Goal: Contribute content: Add original content to the website for others to see

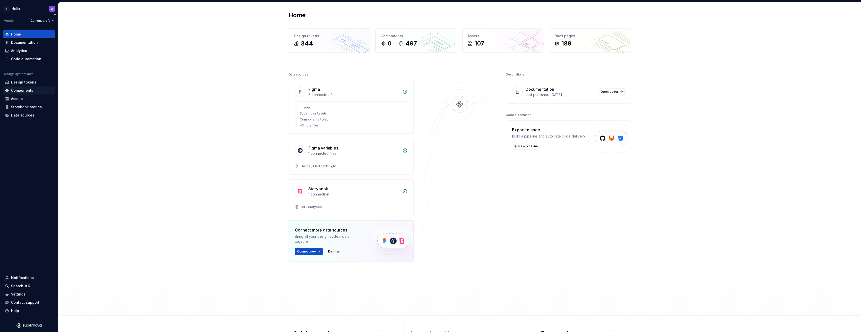
click at [24, 92] on div "Components" at bounding box center [22, 90] width 22 height 5
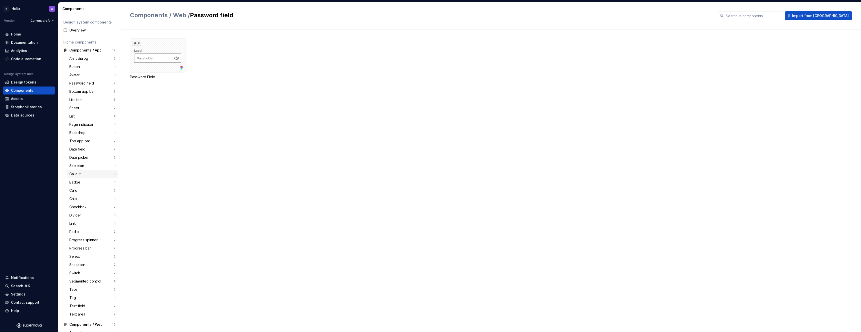
click at [77, 173] on div "Callout" at bounding box center [75, 174] width 13 height 5
click at [26, 59] on div "Code automation" at bounding box center [26, 59] width 30 height 5
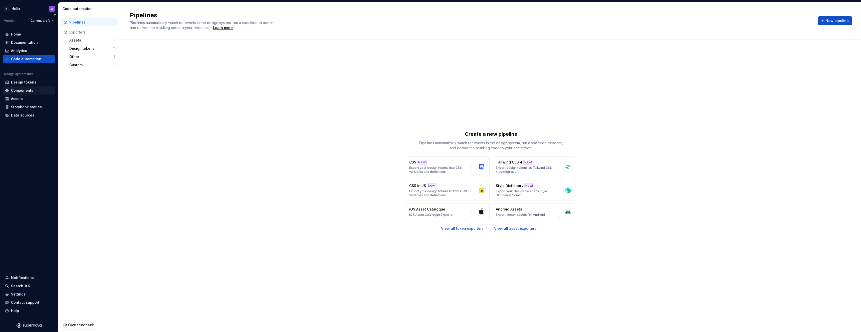
click at [21, 89] on div "Components" at bounding box center [22, 90] width 22 height 5
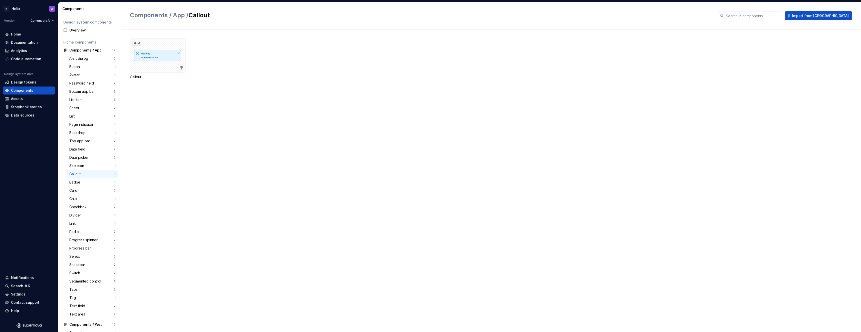
scroll to position [300, 0]
click at [82, 172] on div "Callout" at bounding box center [75, 173] width 13 height 5
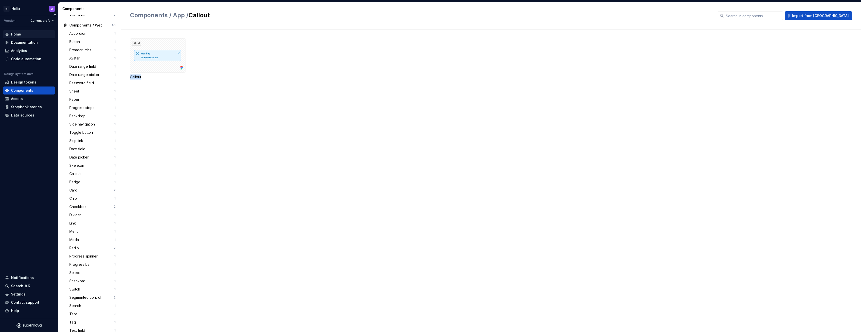
click at [19, 33] on div "Home" at bounding box center [16, 34] width 10 height 5
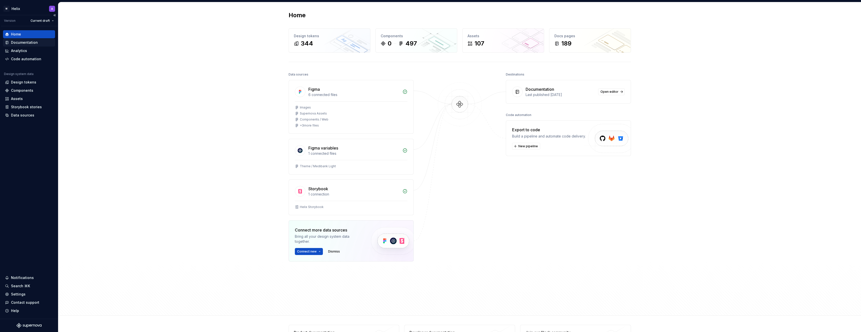
click at [19, 43] on div "Documentation" at bounding box center [24, 42] width 27 height 5
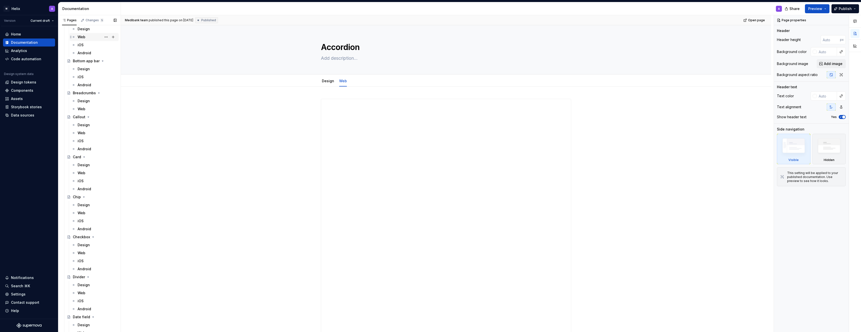
scroll to position [462, 0]
click at [87, 115] on div "Web" at bounding box center [97, 114] width 39 height 7
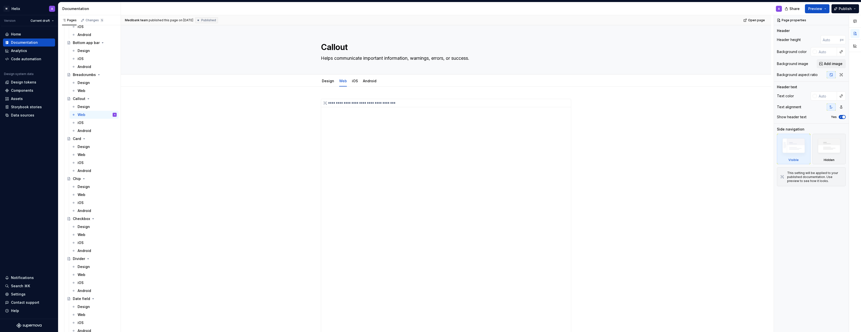
type textarea "*"
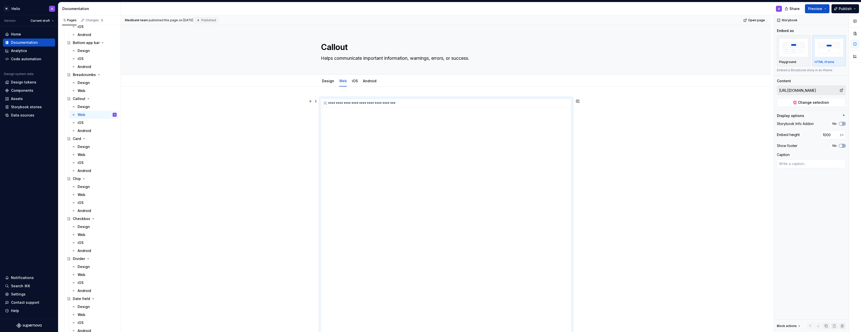
click at [389, 132] on div "**********" at bounding box center [446, 224] width 250 height 250
click at [379, 117] on div "**********" at bounding box center [446, 224] width 250 height 250
click at [375, 102] on div "**********" at bounding box center [446, 103] width 250 height 8
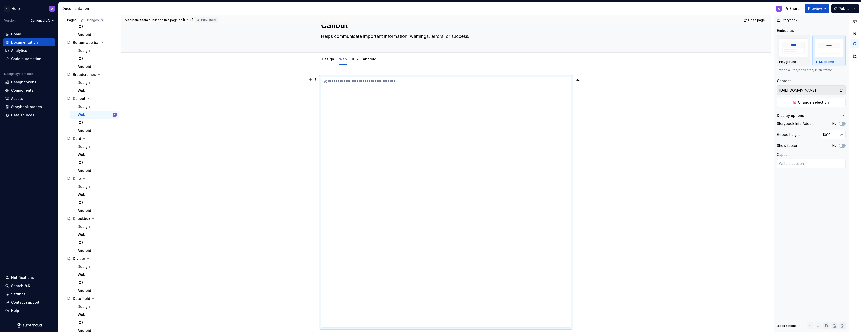
click at [386, 105] on div "**********" at bounding box center [446, 202] width 250 height 250
click at [362, 79] on div "**********" at bounding box center [446, 81] width 250 height 8
click at [358, 84] on div "**********" at bounding box center [446, 81] width 250 height 8
click at [339, 80] on div "**********" at bounding box center [446, 81] width 250 height 8
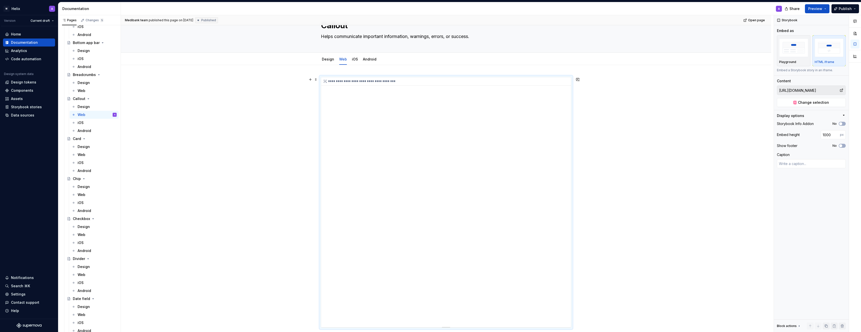
click at [325, 82] on icon at bounding box center [325, 81] width 4 height 4
click at [439, 83] on div "**********" at bounding box center [446, 81] width 250 height 8
click at [428, 121] on div "**********" at bounding box center [446, 202] width 250 height 250
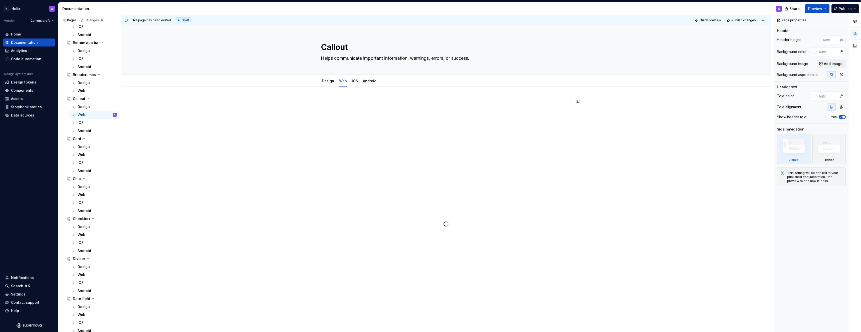
scroll to position [19, 0]
click at [358, 155] on div "**********" at bounding box center [446, 206] width 250 height 250
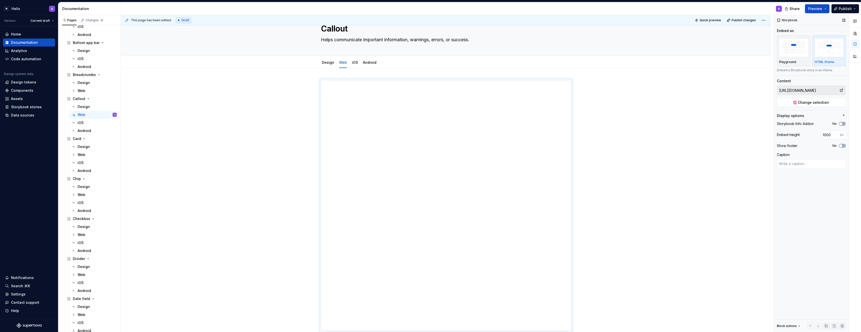
click at [823, 89] on input "https://microapps.digidev.ha-medibank.com/storybook/medi-ui@2.2.3-alpha.0/ifram…" at bounding box center [808, 90] width 62 height 9
click at [811, 102] on span "Change selection" at bounding box center [813, 102] width 31 height 5
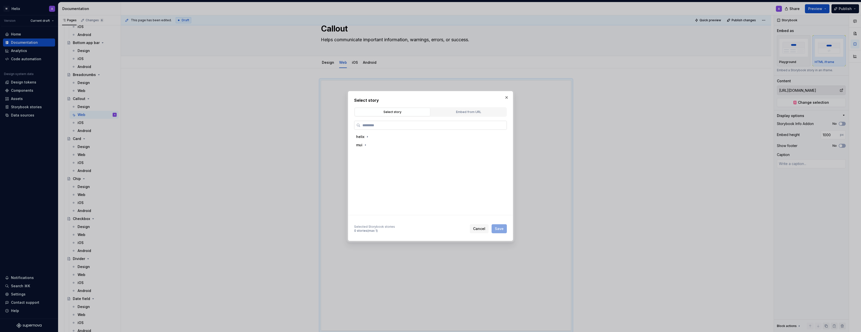
click at [404, 124] on input "search" at bounding box center [433, 125] width 146 height 5
type textarea "*"
paste input "**********"
type input "**********"
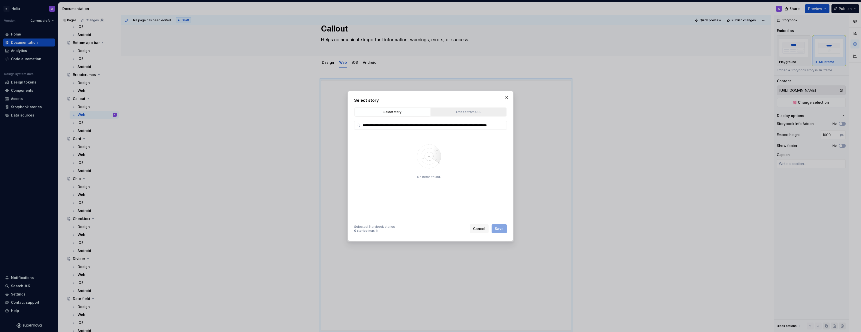
click at [467, 112] on div "Embed from URL" at bounding box center [468, 112] width 72 height 5
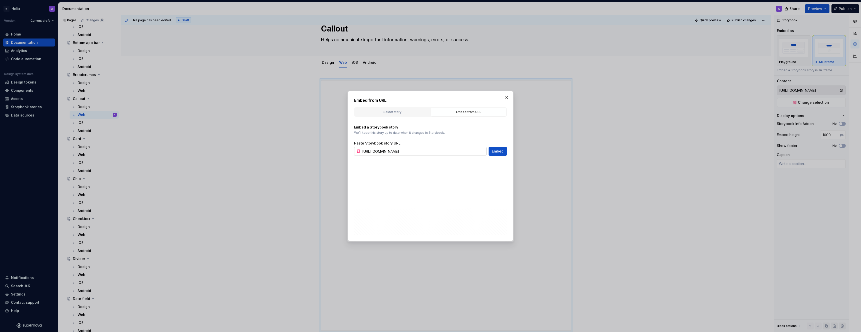
click at [450, 151] on input "https://microapps.digidev.ha-medibank.com/storybook/medi-ui@2.2.3-alpha.0/ifram…" at bounding box center [423, 151] width 126 height 9
paste input "helix/index.html?path=/docs/helix-callou"
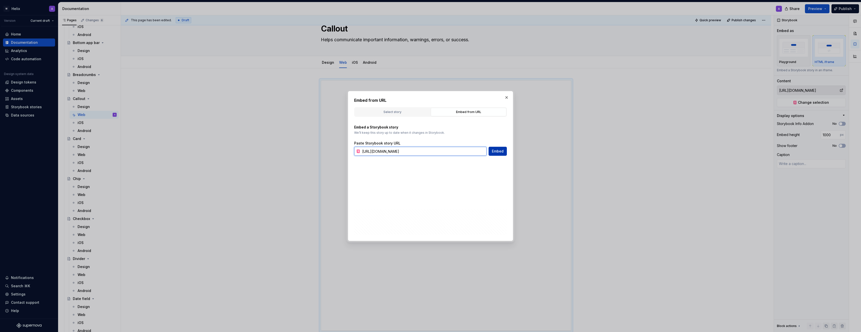
type input "https://microapps.digidev.ha-medibank.com/storybook/helix/index.html?path=/docs…"
click at [495, 152] on span "Embed" at bounding box center [498, 151] width 12 height 5
type textarea "*"
type input "https://microapps.digidev.ha-medibank.com/storybook/helix/index.html?path=/docs…"
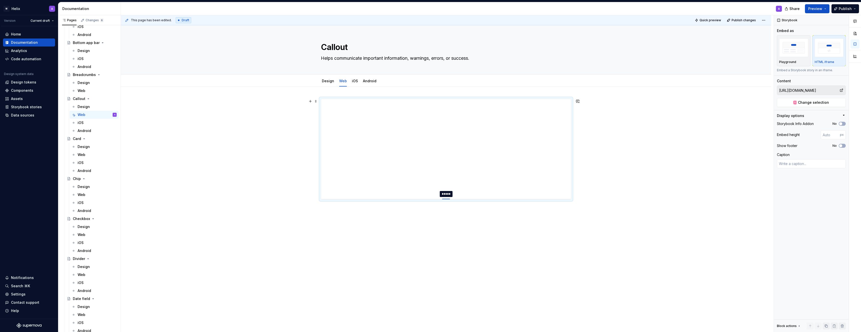
type textarea "*"
type input "401"
type textarea "*"
type input "410"
type textarea "*"
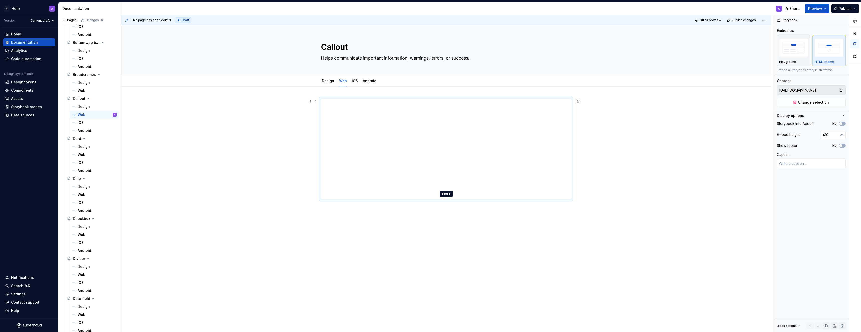
type input "424"
type textarea "*"
type input "445"
type textarea "*"
type input "508"
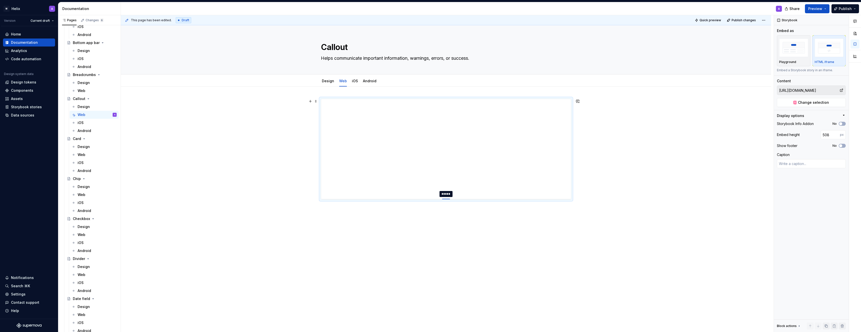
type textarea "*"
type input "600"
type textarea "*"
type input "622"
type textarea "*"
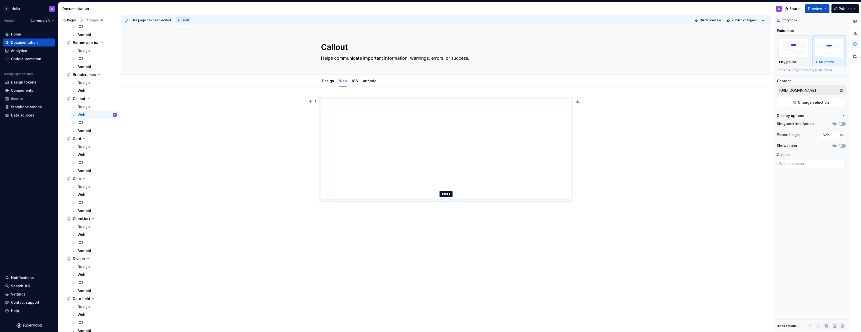
type input "639"
type textarea "*"
type input "650"
type textarea "*"
type input "659"
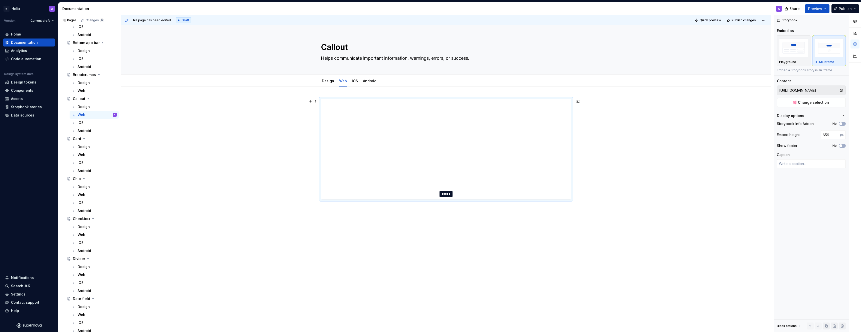
type textarea "*"
type input "665"
type textarea "*"
type input "670"
type textarea "*"
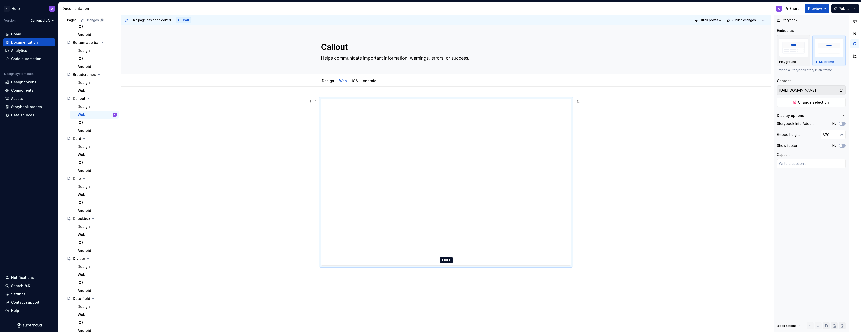
type input "675"
type textarea "*"
type input "681"
type textarea "*"
type input "688"
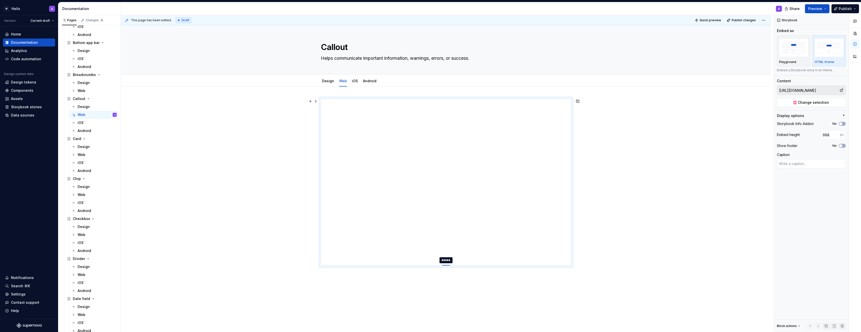
type textarea "*"
type input "694"
type textarea "*"
type input "702"
type textarea "*"
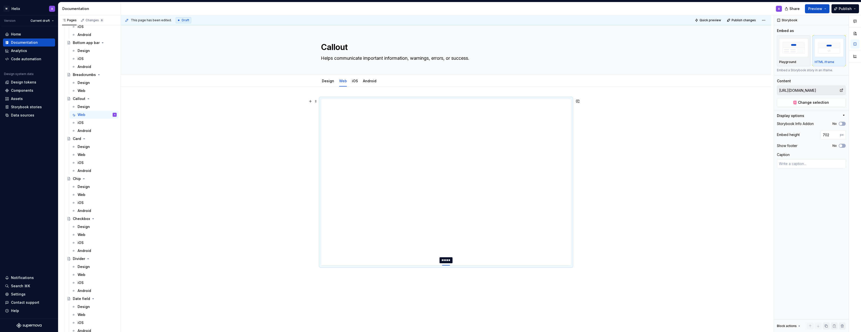
type input "708"
type textarea "*"
type input "713"
type textarea "*"
type input "717"
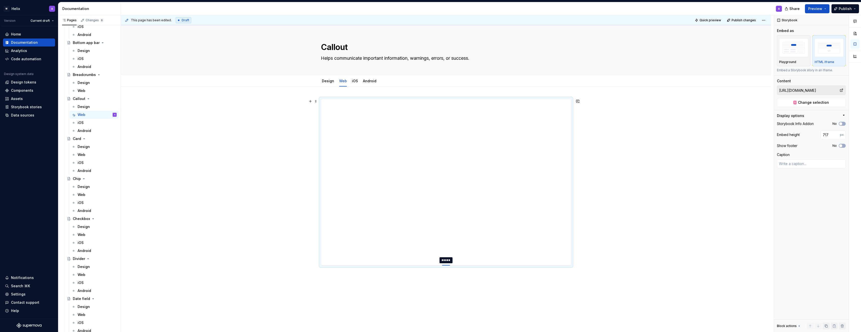
type textarea "*"
type input "720"
type textarea "*"
type input "722"
type textarea "*"
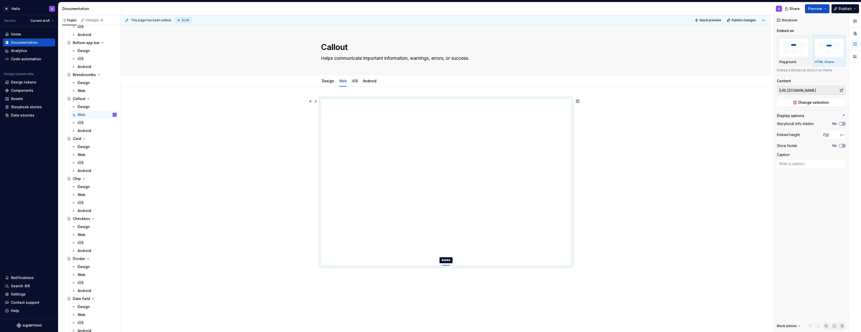
type input "723"
type textarea "*"
type input "724"
type textarea "*"
type input "733"
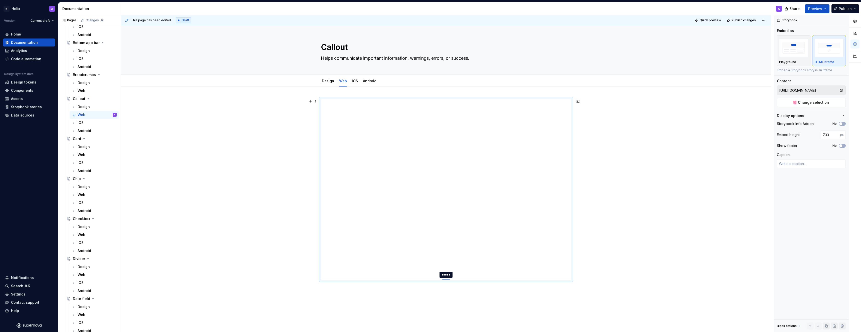
type textarea "*"
type input "748"
type textarea "*"
type input "769"
type textarea "*"
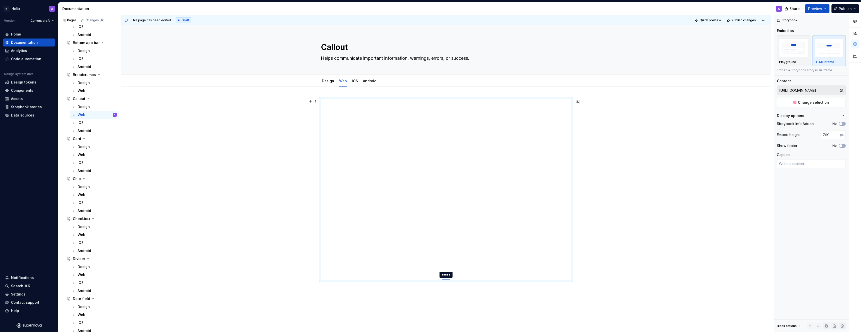
type input "794"
type textarea "*"
type input "816"
type textarea "*"
type input "834"
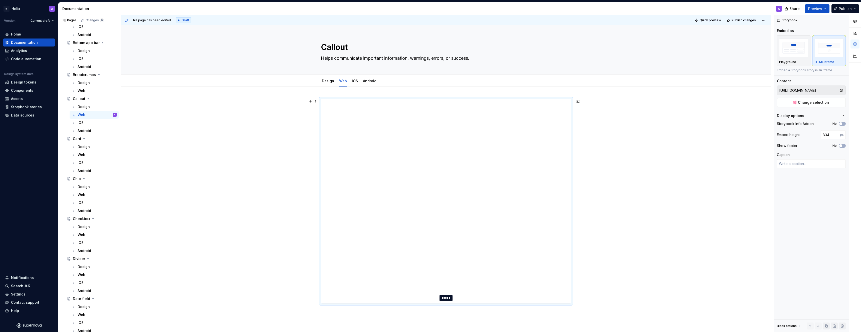
type textarea "*"
type input "851"
type textarea "*"
type input "865"
type textarea "*"
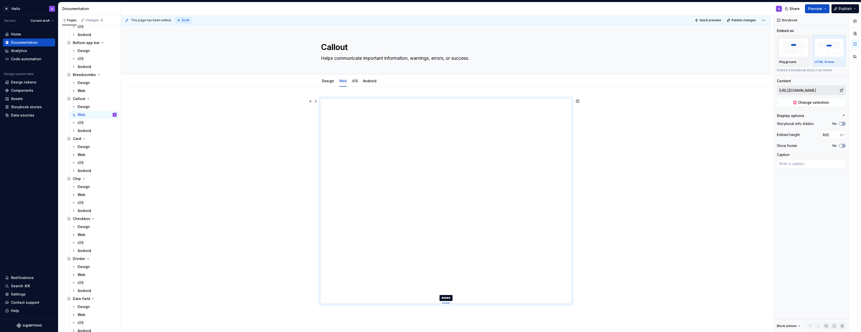
type input "874"
type textarea "*"
type input "881"
type textarea "*"
type input "887"
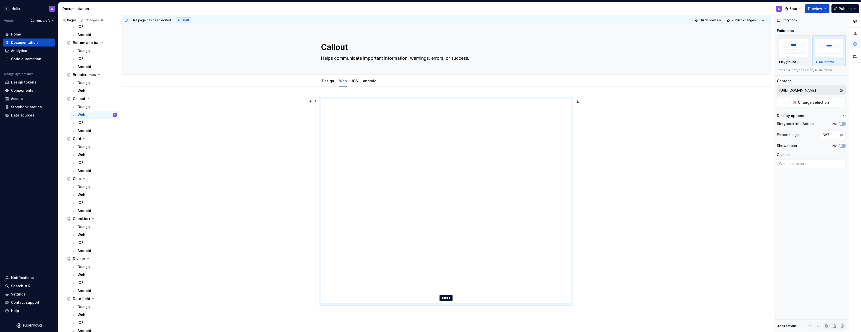
type textarea "*"
type input "891"
type textarea "*"
type input "894"
type textarea "*"
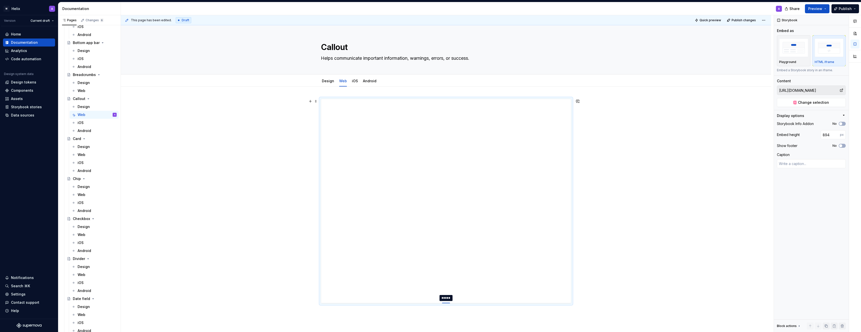
type input "897"
type textarea "*"
type input "899"
type textarea "*"
type input "900"
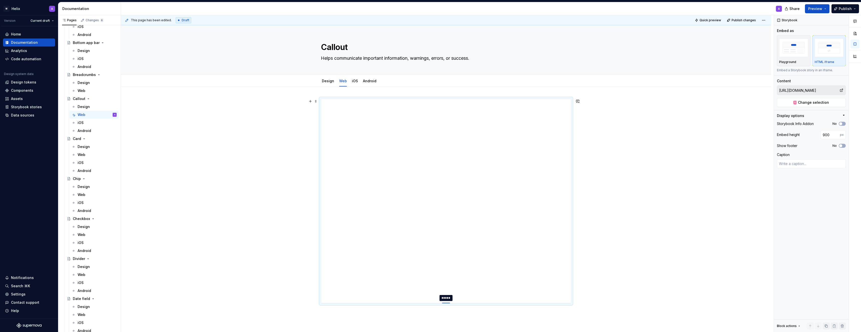
type textarea "*"
type input "901"
type textarea "*"
type input "902"
drag, startPoint x: 446, startPoint y: 199, endPoint x: 430, endPoint y: 324, distance: 126.8
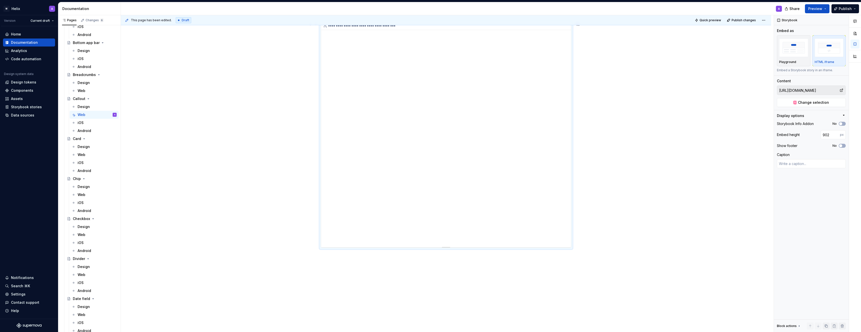
scroll to position [98, 0]
type textarea "*"
type input "902"
type textarea "*"
type input "915"
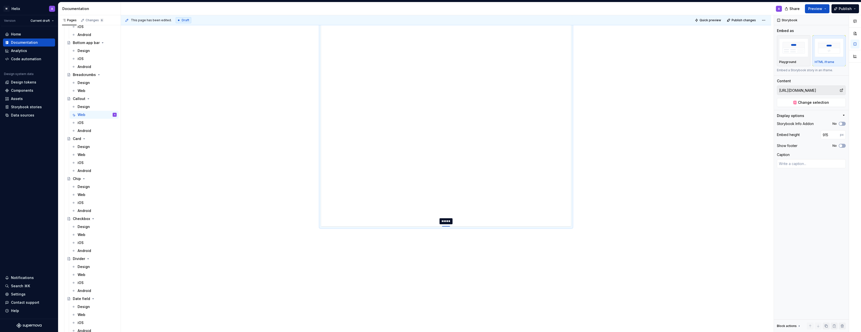
type textarea "*"
type input "932"
type textarea "*"
type input "950"
type textarea "*"
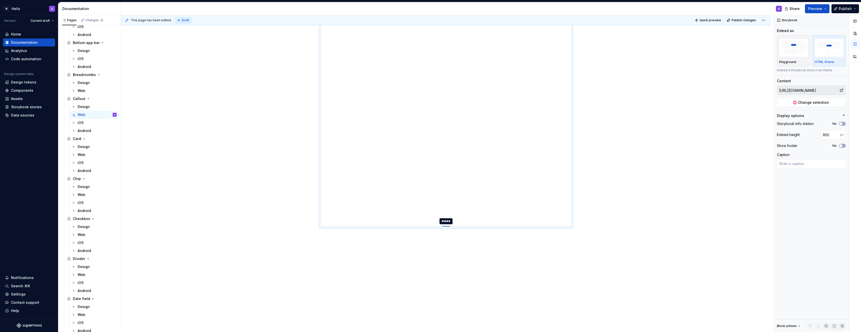
type input "972"
type textarea "*"
type input "997"
type textarea "*"
type input "1024"
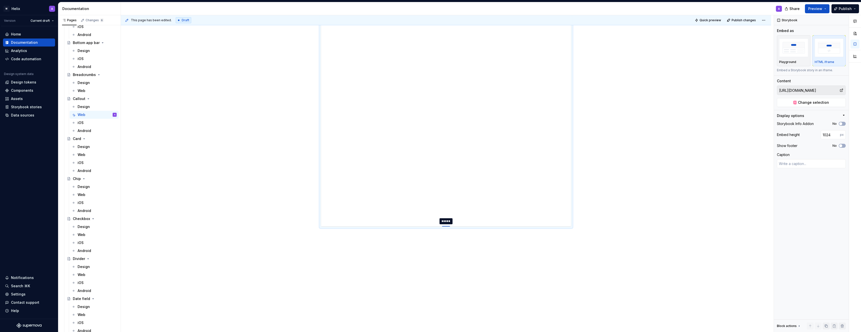
type textarea "*"
type input "1052"
type textarea "*"
type input "1074"
type textarea "*"
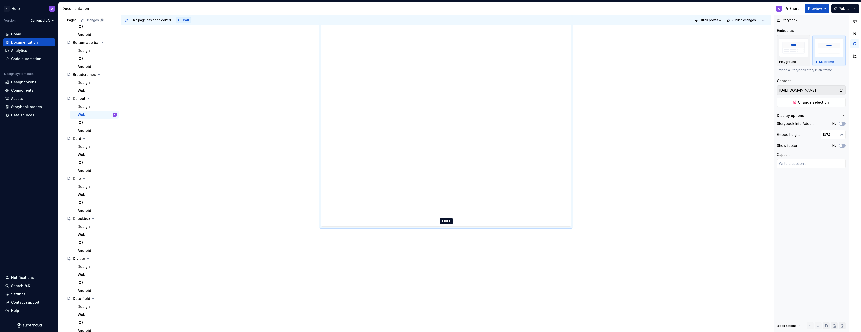
type input "1092"
type textarea "*"
type input "1108"
type textarea "*"
type input "1121"
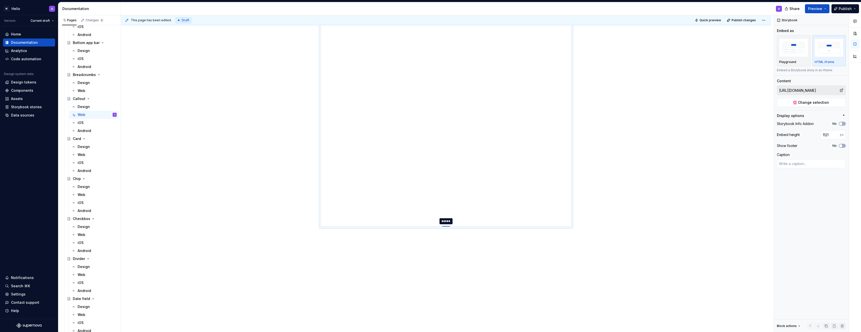
type textarea "*"
type input "1133"
type textarea "*"
type input "1143"
type textarea "*"
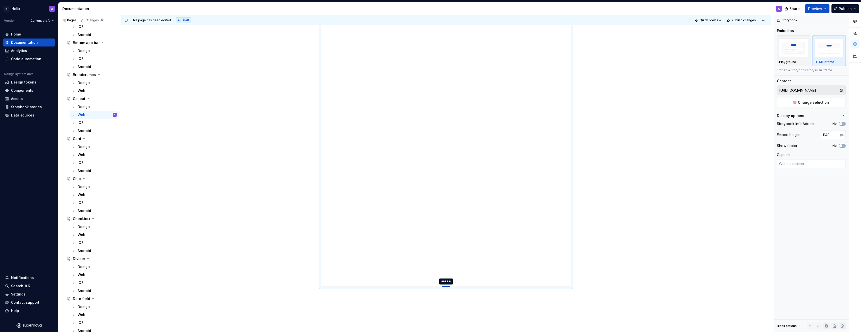
type input "1152"
type textarea "*"
type input "1160"
type textarea "*"
type input "1167"
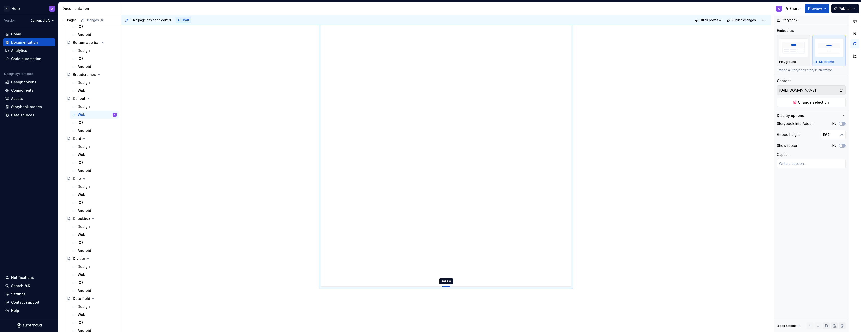
type textarea "*"
type input "1174"
type textarea "*"
type input "1182"
type textarea "*"
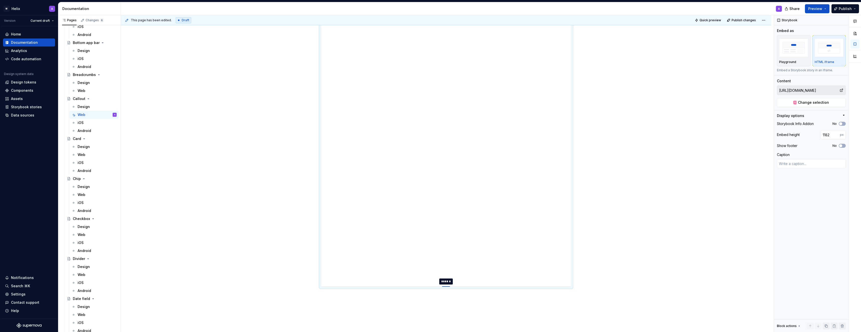
type input "1188"
type textarea "*"
type input "1194"
type textarea "*"
type input "1198"
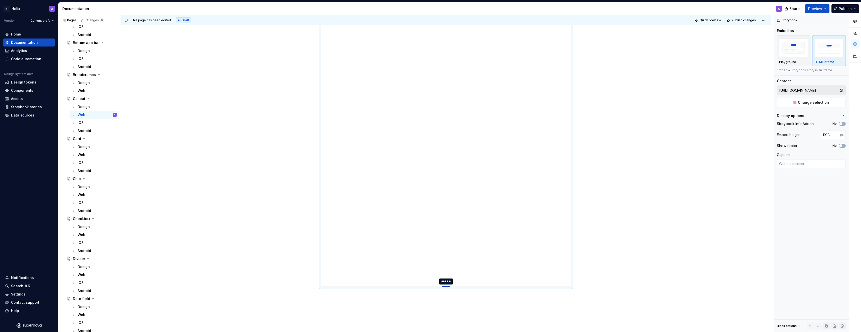
type textarea "*"
type input "1202"
type textarea "*"
type input "1205"
type textarea "*"
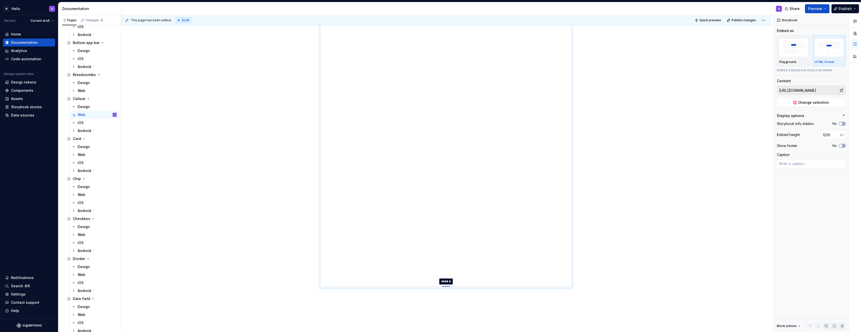
type input "1208"
type textarea "*"
type input "1211"
type textarea "*"
type input "1215"
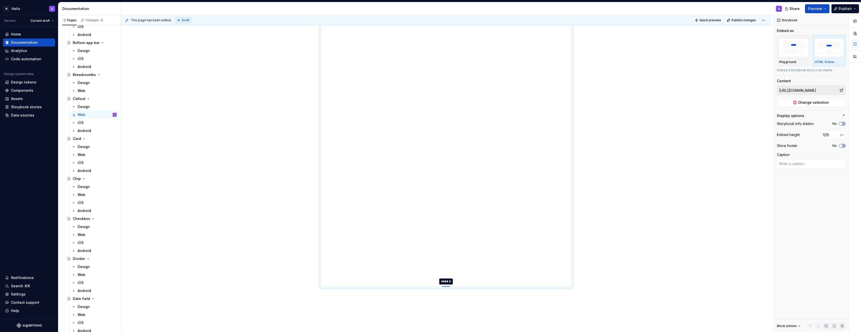
type textarea "*"
type input "1218"
type textarea "*"
type input "1221"
type textarea "*"
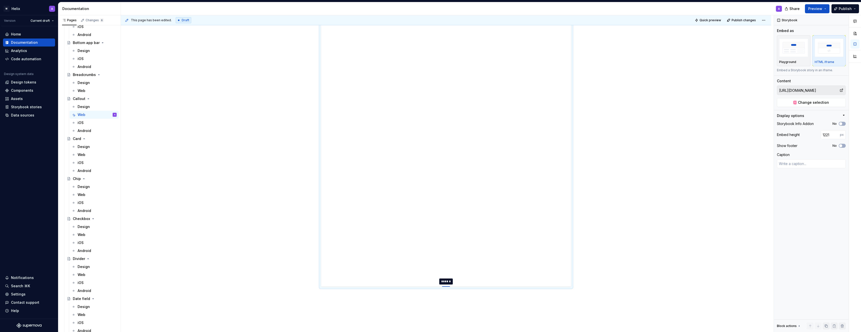
type input "1223"
type textarea "*"
type input "1226"
type textarea "*"
type input "1231"
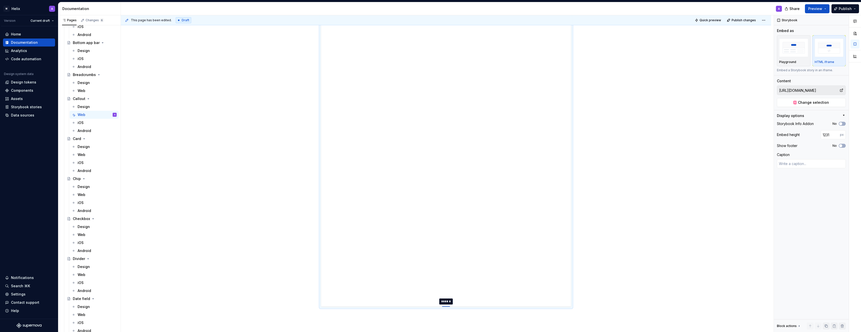
type textarea "*"
type input "1235"
type textarea "*"
type input "1240"
type textarea "*"
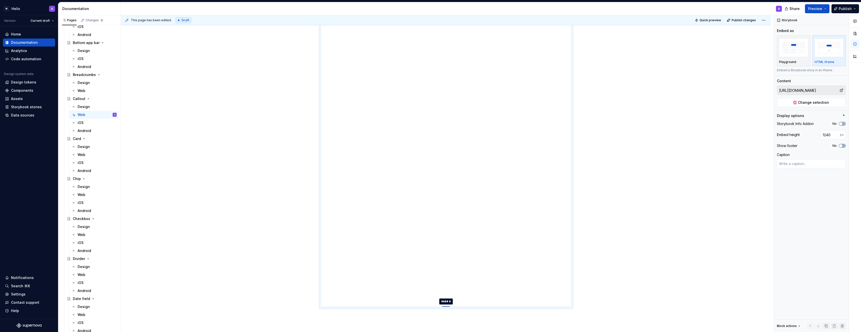
type input "1243"
type textarea "*"
type input "1246"
type textarea "*"
type input "1248"
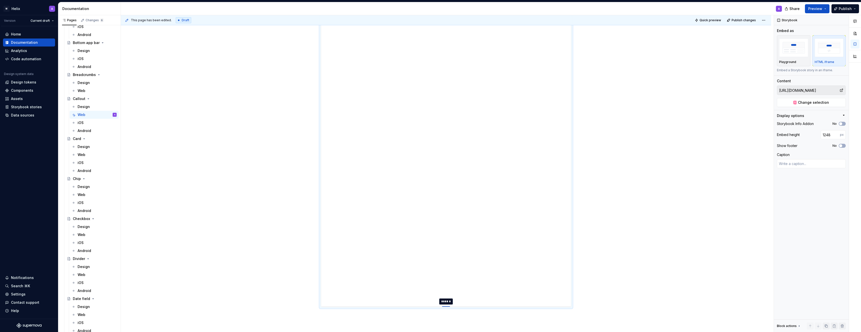
type textarea "*"
type input "1249"
type textarea "*"
type input "1251"
type textarea "*"
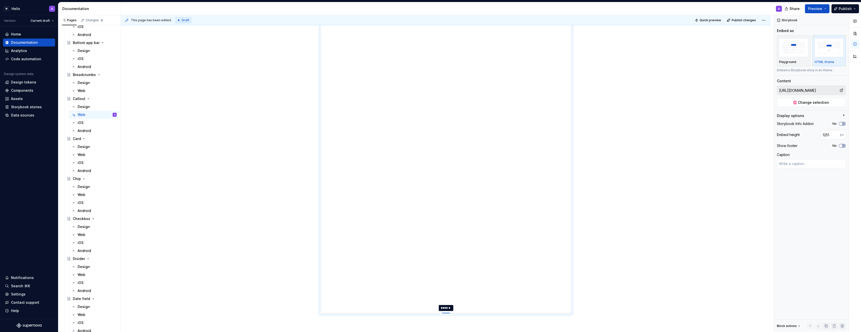
type input "1257"
type textarea "*"
type input "1265"
type textarea "*"
type input "1274"
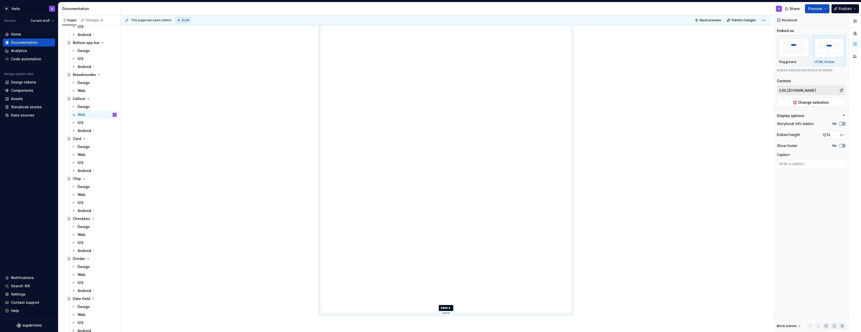
type textarea "*"
type input "1287"
type textarea "*"
type input "1300"
type textarea "*"
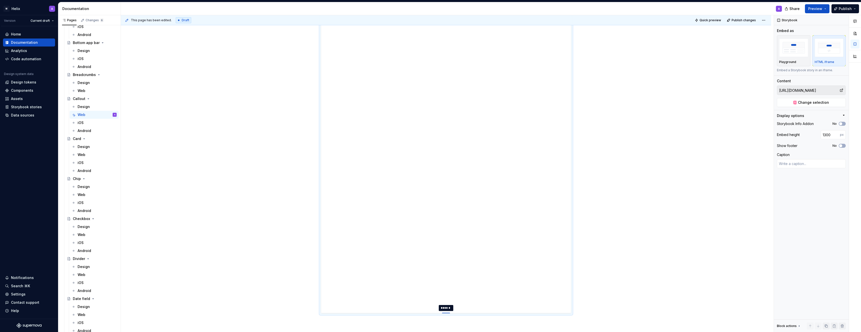
type input "1312"
type textarea "*"
type input "1322"
type textarea "*"
type input "1324"
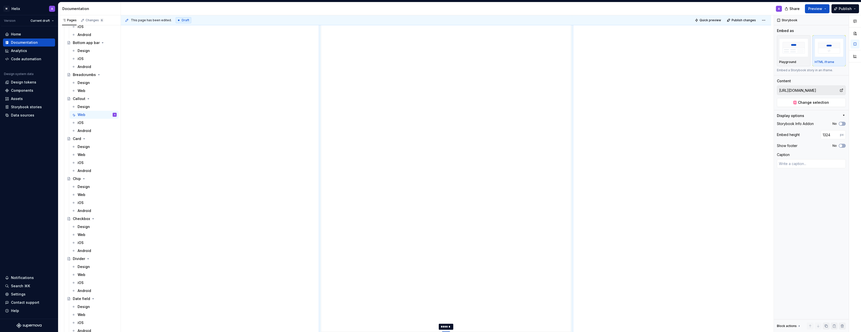
drag, startPoint x: 448, startPoint y: 226, endPoint x: 444, endPoint y: 332, distance: 106.2
click at [444, 332] on div at bounding box center [446, 332] width 8 height 1
type textarea "*"
type input "1327"
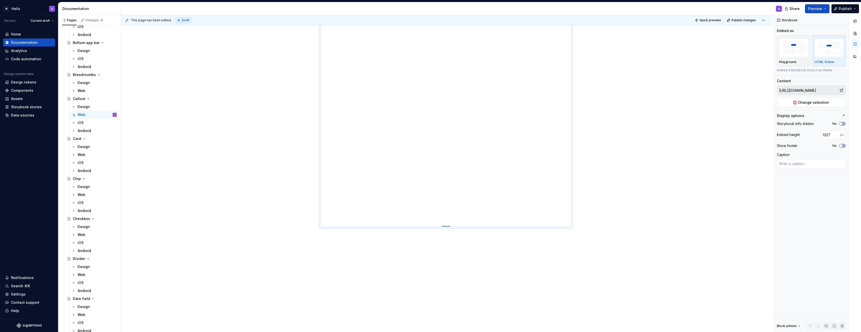
type textarea "*"
type input "1333"
type textarea "*"
type input "1344"
type textarea "*"
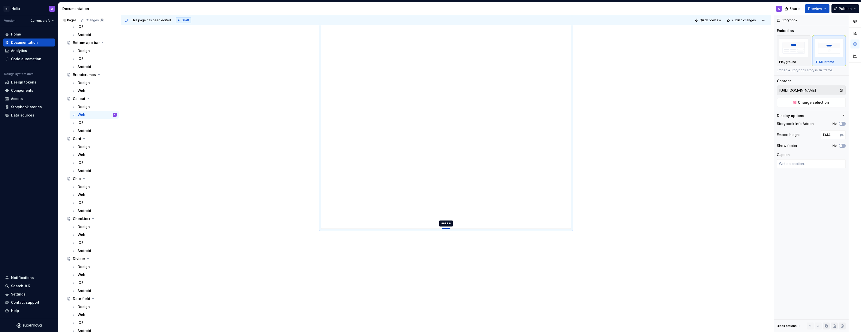
type input "1361"
type textarea "*"
type input "1383"
type textarea "*"
type input "1408"
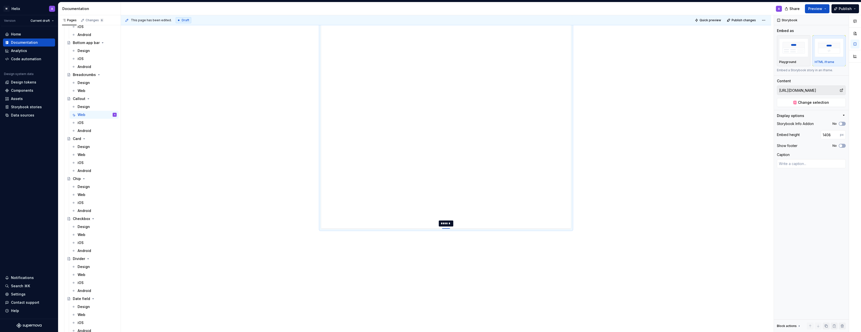
type textarea "*"
type input "1439"
drag, startPoint x: 448, startPoint y: 227, endPoint x: 446, endPoint y: 332, distance: 105.6
click at [446, 332] on div at bounding box center [446, 332] width 8 height 1
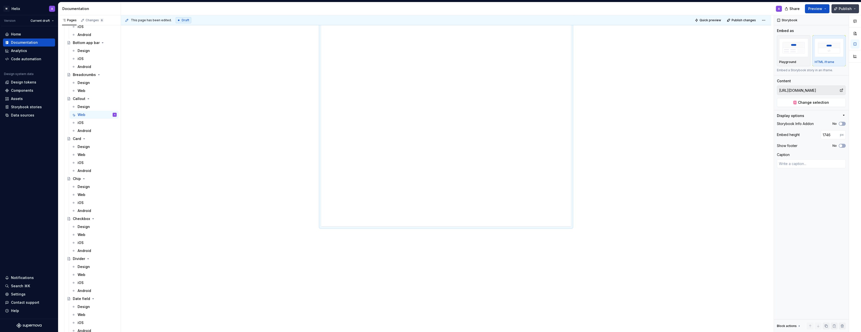
click at [844, 9] on span "Publish" at bounding box center [845, 8] width 13 height 5
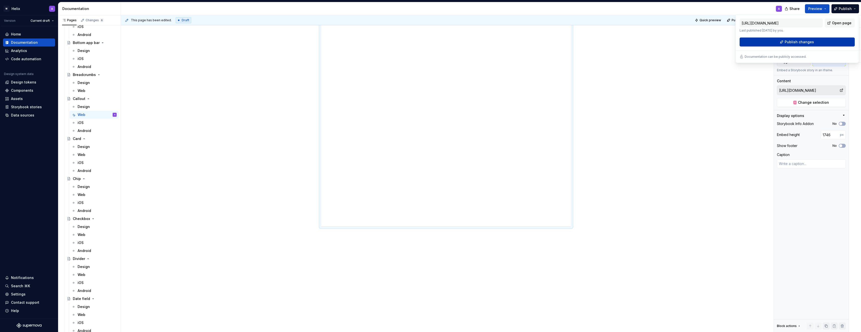
click at [788, 42] on span "Publish changes" at bounding box center [799, 42] width 29 height 5
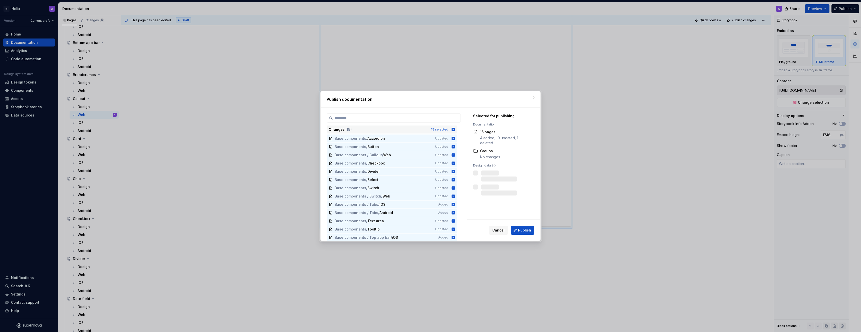
click at [455, 130] on icon at bounding box center [453, 129] width 3 height 3
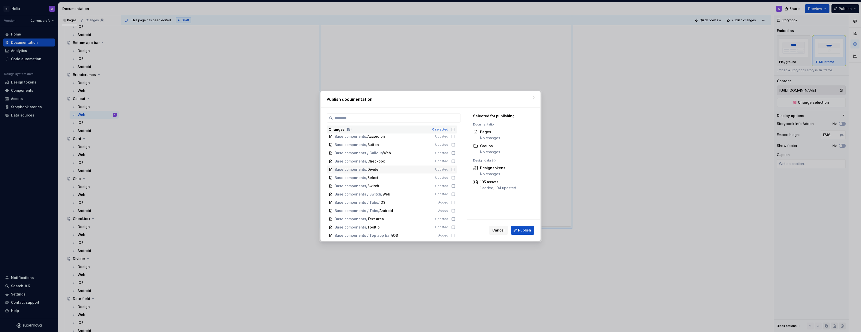
scroll to position [0, 0]
click at [455, 156] on icon at bounding box center [453, 155] width 4 height 4
click at [516, 230] on button "Publish" at bounding box center [523, 230] width 24 height 9
